Goal: Check status: Check status

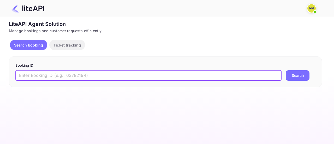
click at [101, 74] on input "text" at bounding box center [148, 75] width 266 height 10
paste input "8822591"
type input "8822591"
click at [303, 74] on button "Search" at bounding box center [297, 75] width 24 height 10
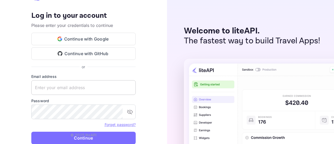
click at [130, 87] on keeper-lock "Open Keeper Popup" at bounding box center [129, 87] width 6 height 6
click at [87, 85] on input "text" at bounding box center [83, 87] width 104 height 15
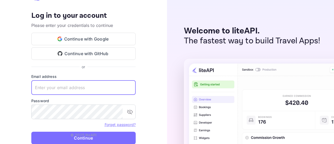
click at [127, 87] on keeper-lock "Open Keeper Popup" at bounding box center [129, 87] width 6 height 6
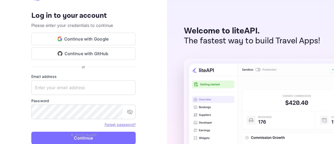
type input "zen.abddin@tbo.com"
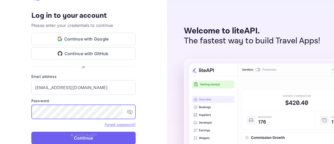
click at [63, 139] on button "Continue" at bounding box center [83, 137] width 104 height 13
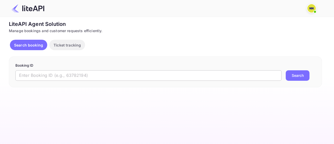
click at [111, 74] on input "text" at bounding box center [148, 75] width 266 height 10
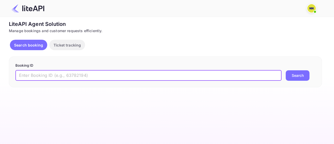
paste input "8822591"
type input "8822591"
click at [295, 77] on button "Search" at bounding box center [297, 75] width 24 height 10
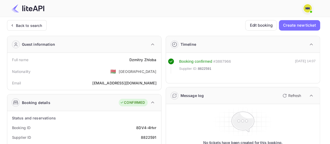
click at [32, 28] on div "Back to search" at bounding box center [27, 25] width 40 height 10
